Goal: Task Accomplishment & Management: Manage account settings

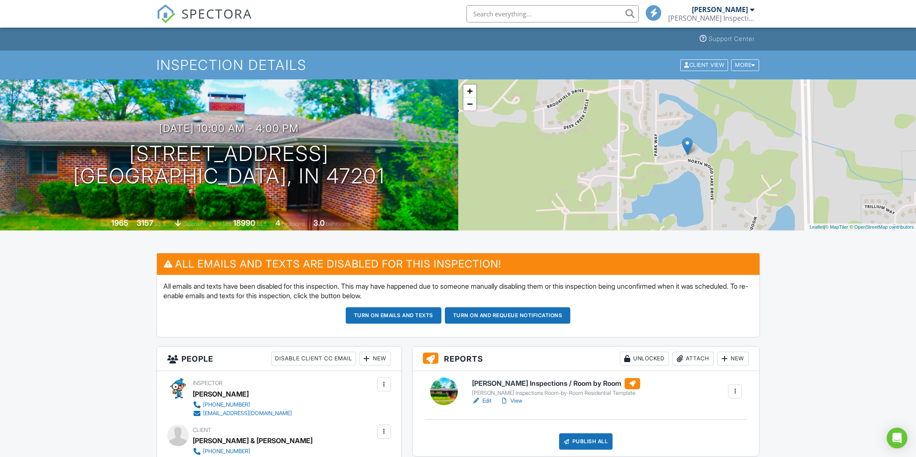
click at [519, 402] on link "View" at bounding box center [511, 400] width 22 height 9
click at [511, 399] on link "View" at bounding box center [511, 400] width 22 height 9
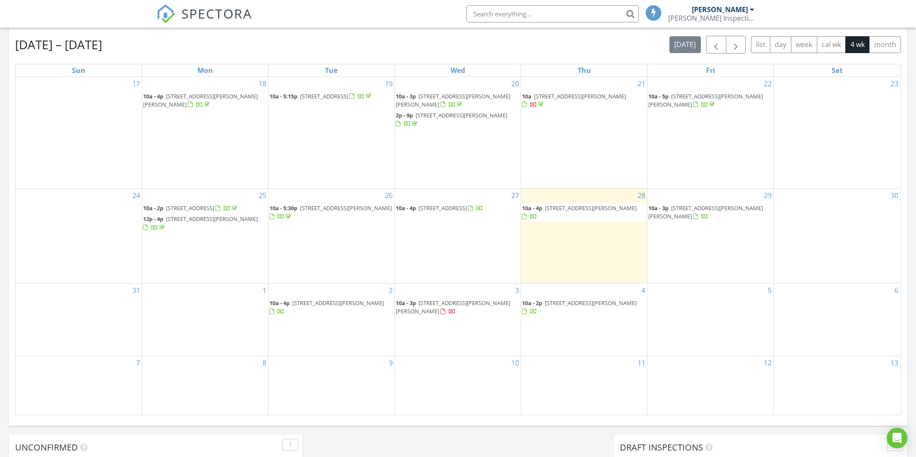
scroll to position [377, 0]
click at [702, 206] on span "10a - 3p 2709 Talon Ct, Seymour 47274" at bounding box center [711, 211] width 124 height 17
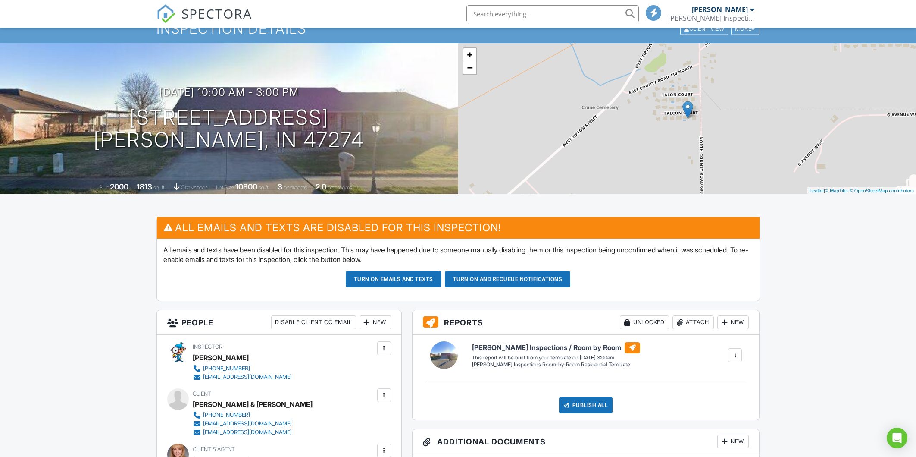
scroll to position [53, 0]
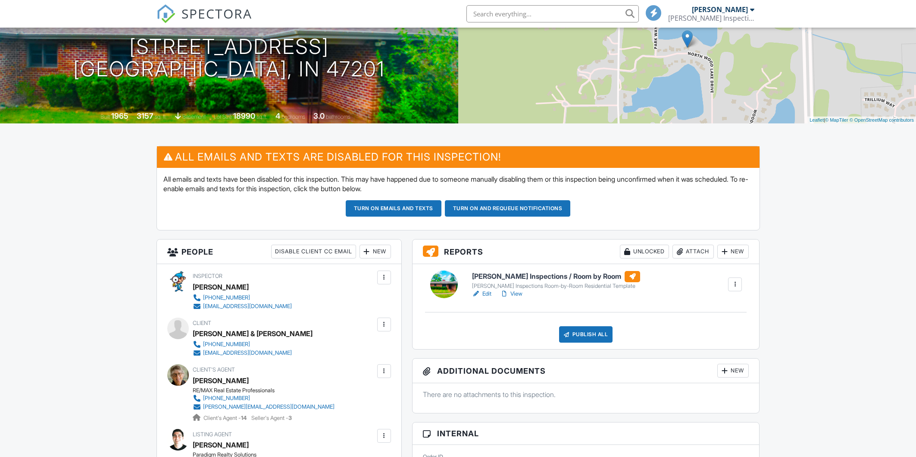
scroll to position [107, 0]
click at [513, 295] on link "View" at bounding box center [511, 293] width 22 height 9
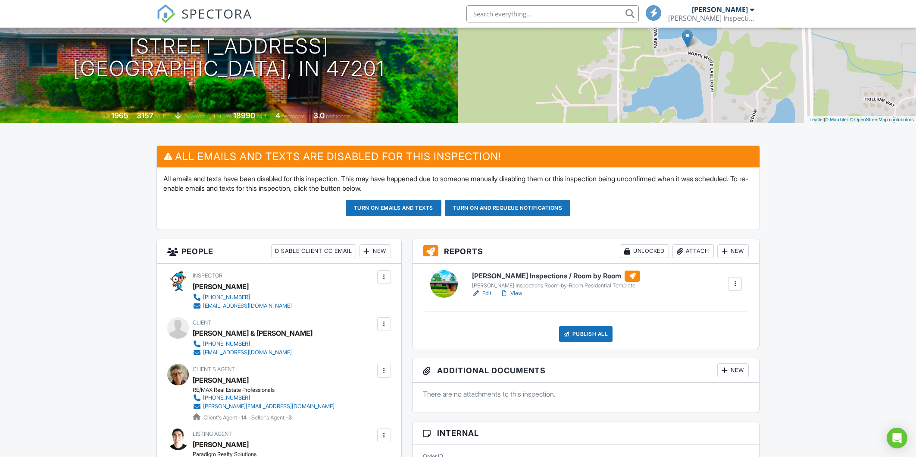
click at [588, 333] on div "Publish All" at bounding box center [586, 334] width 54 height 16
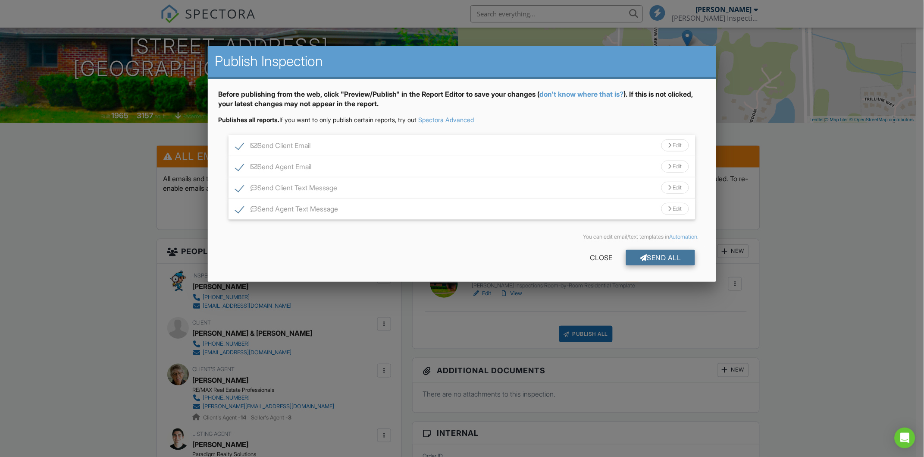
click at [676, 254] on div "Send All" at bounding box center [660, 258] width 69 height 16
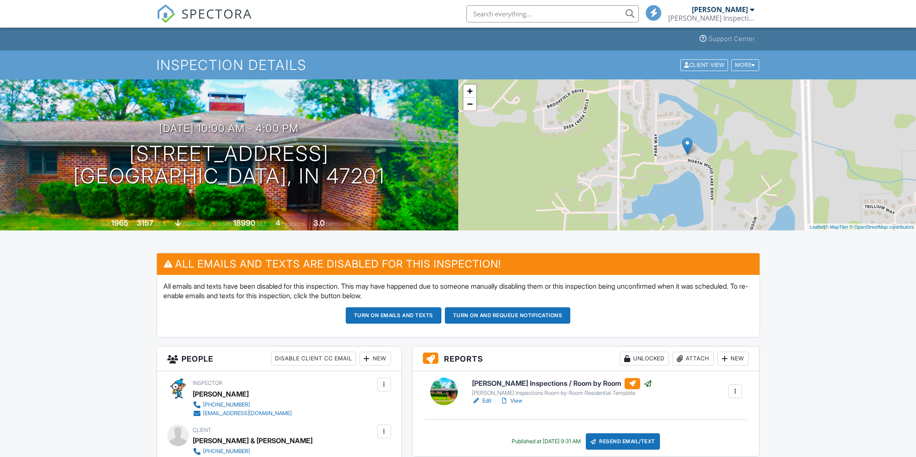
scroll to position [162, 0]
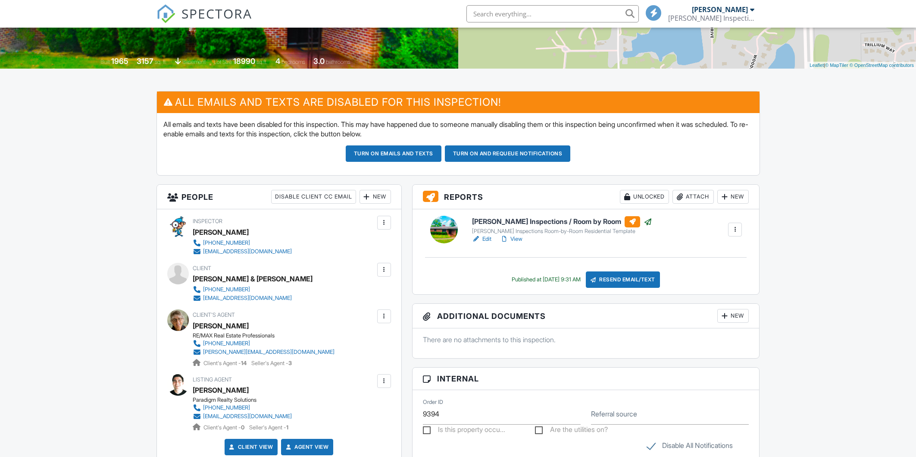
click at [520, 239] on link "View" at bounding box center [511, 239] width 22 height 9
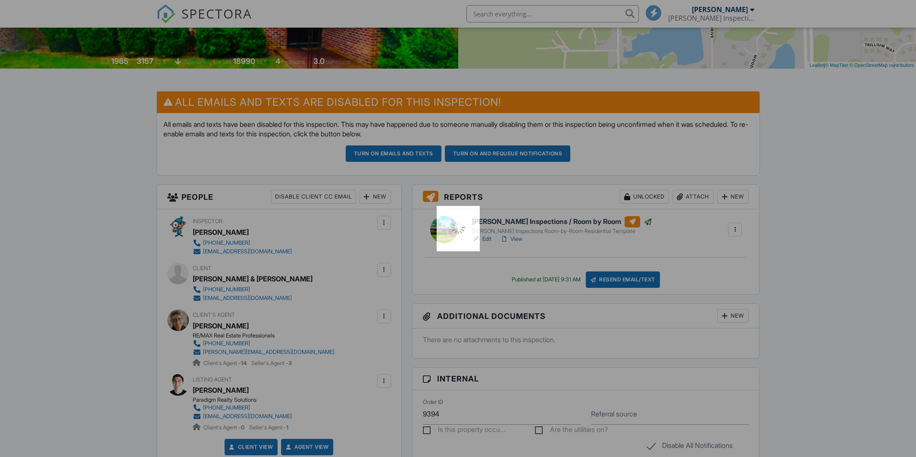
scroll to position [0, 0]
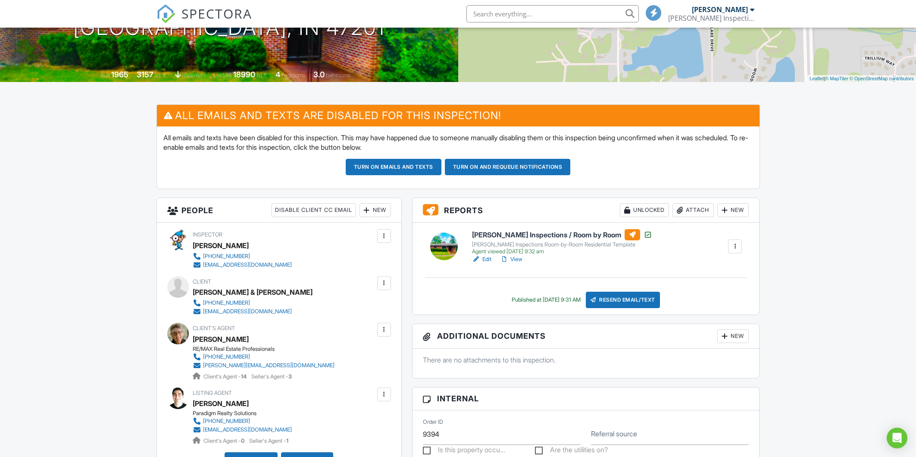
scroll to position [162, 0]
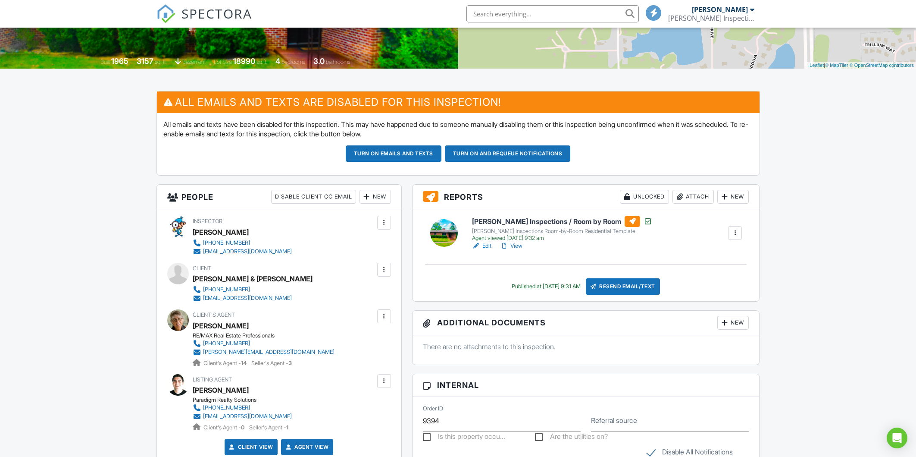
click at [737, 237] on div at bounding box center [735, 233] width 9 height 9
click at [700, 296] on link "View Log" at bounding box center [703, 296] width 70 height 9
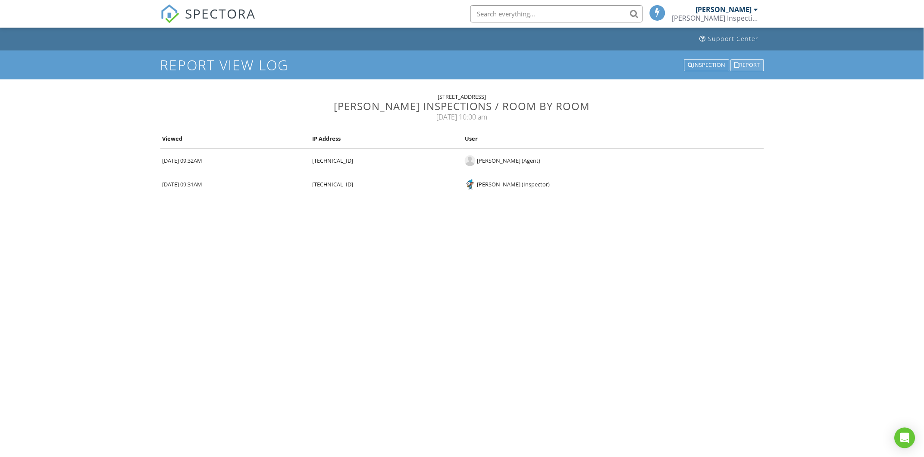
click at [749, 64] on div "Report" at bounding box center [747, 65] width 33 height 12
